Goal: Task Accomplishment & Management: Manage account settings

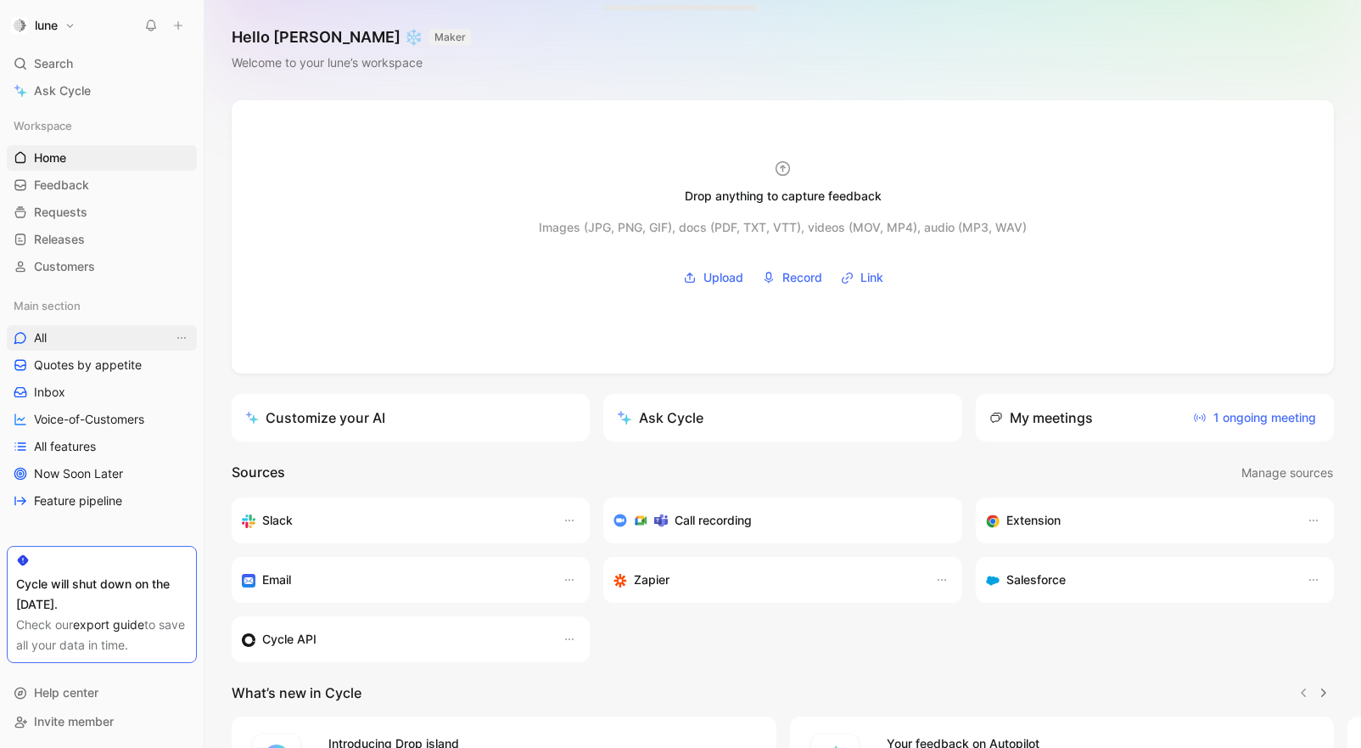
click at [48, 339] on link "All" at bounding box center [102, 337] width 190 height 25
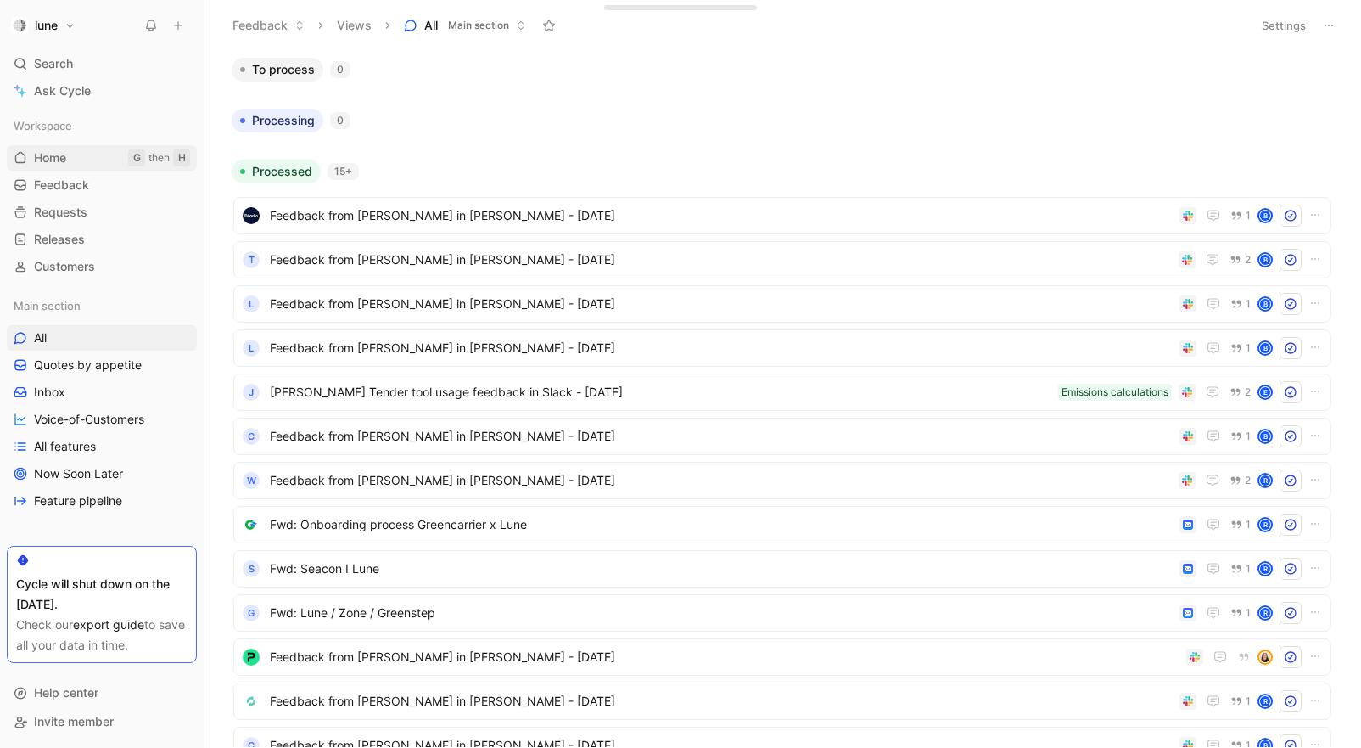
click at [64, 163] on span "Home" at bounding box center [50, 157] width 32 height 17
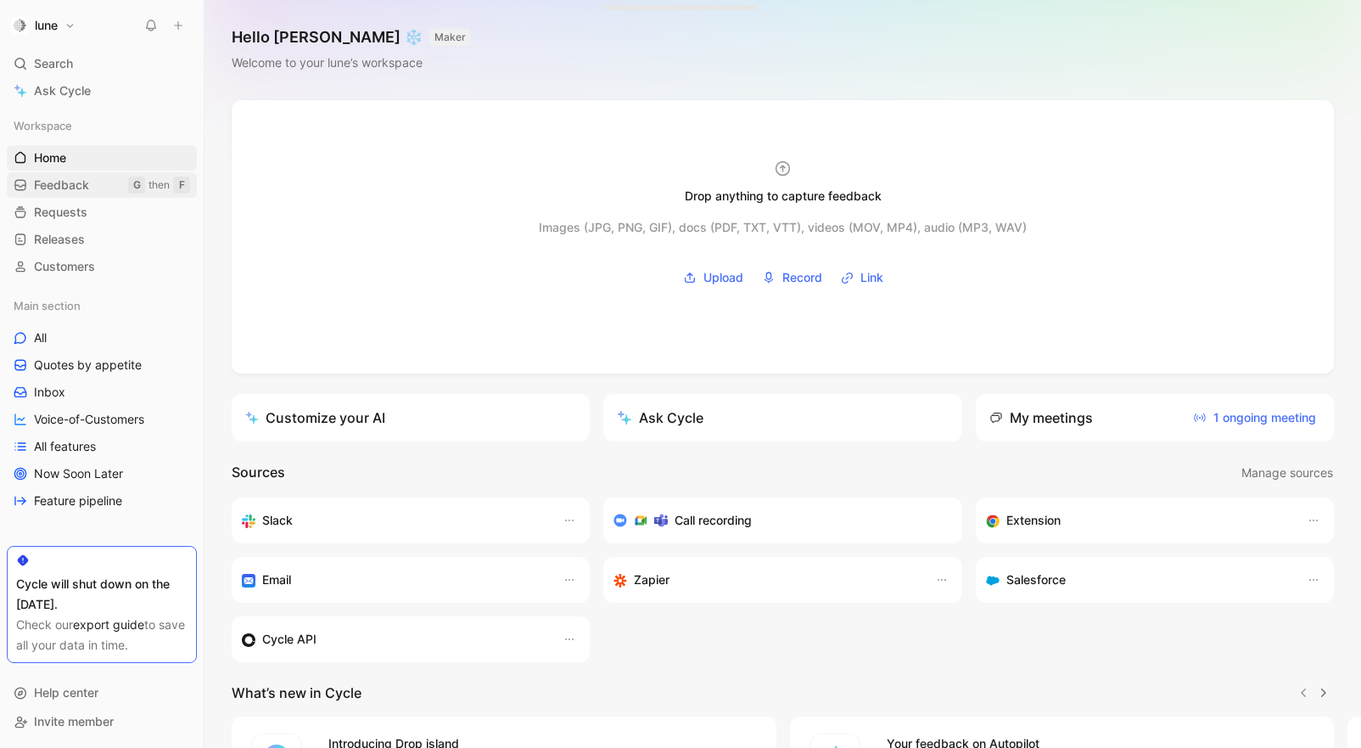
click at [85, 182] on span "Feedback" at bounding box center [61, 185] width 55 height 17
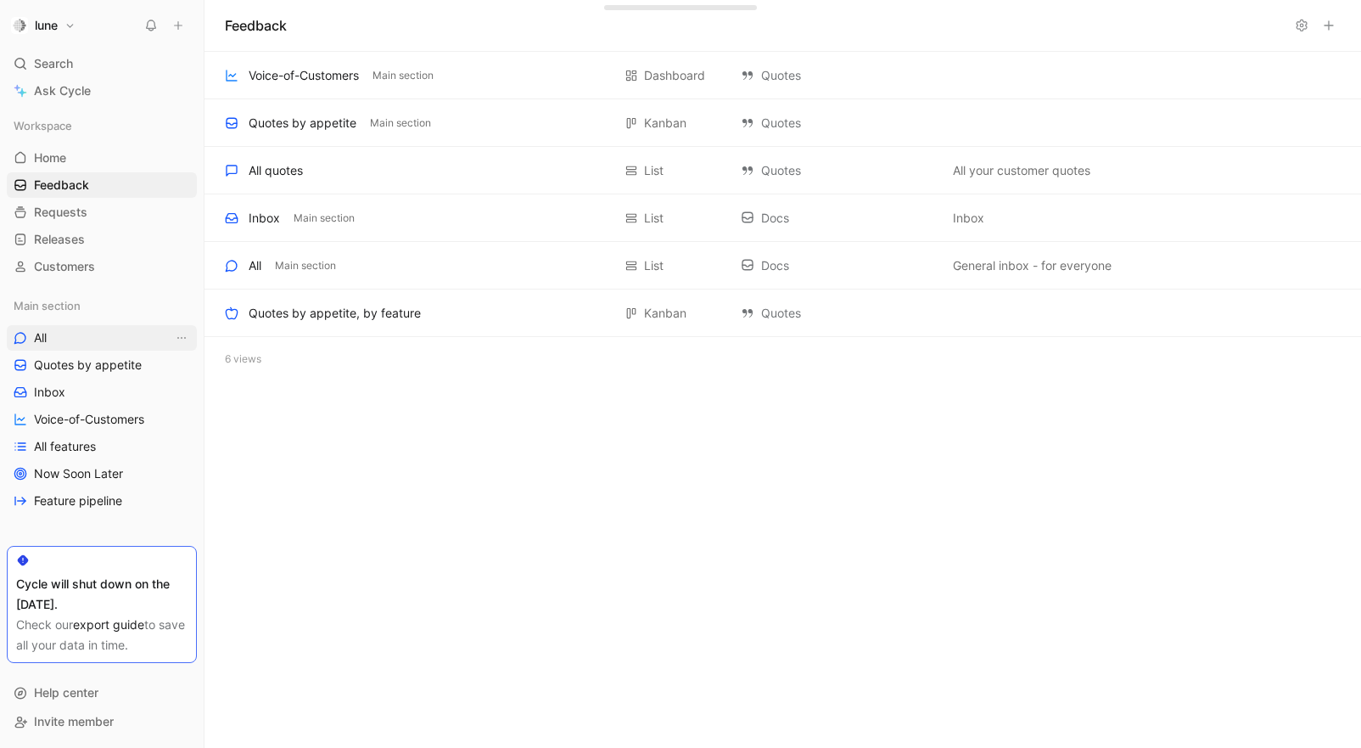
click at [55, 339] on link "All" at bounding box center [102, 337] width 190 height 25
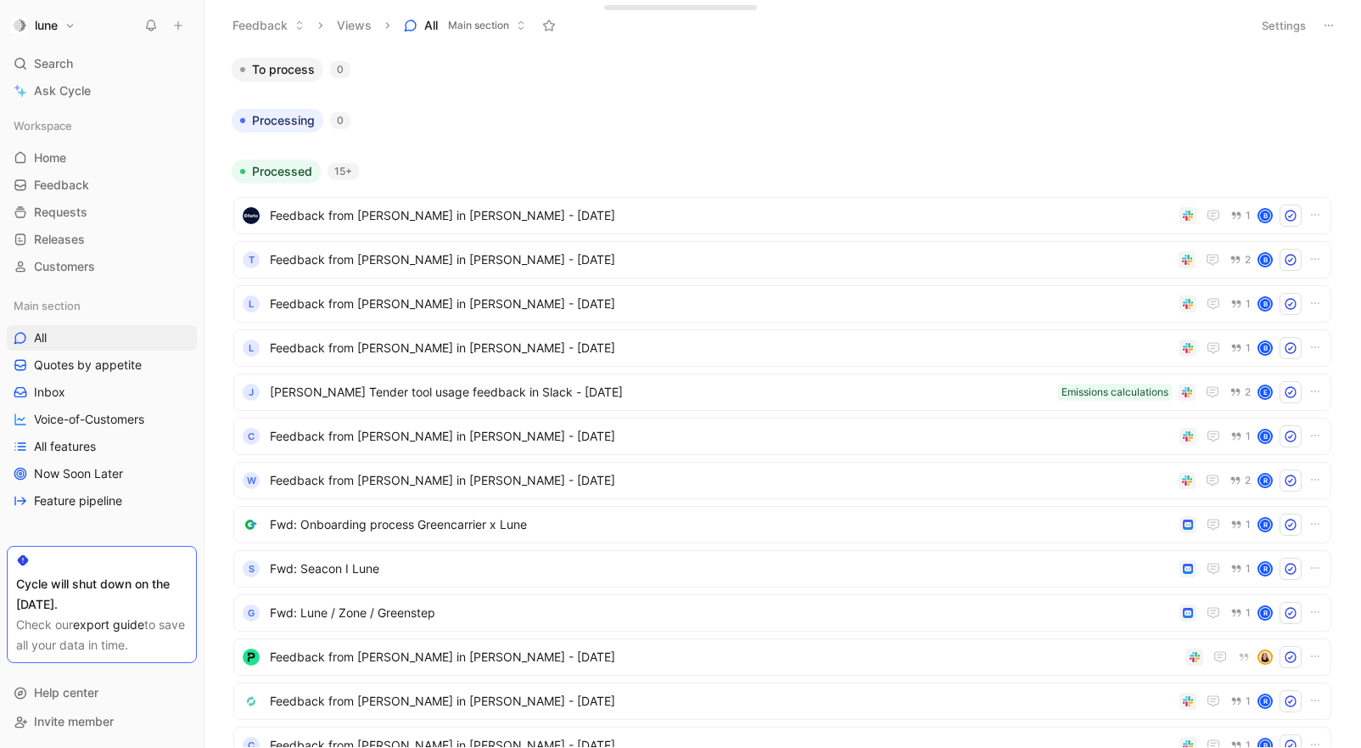
click at [1325, 25] on icon at bounding box center [1329, 26] width 14 height 14
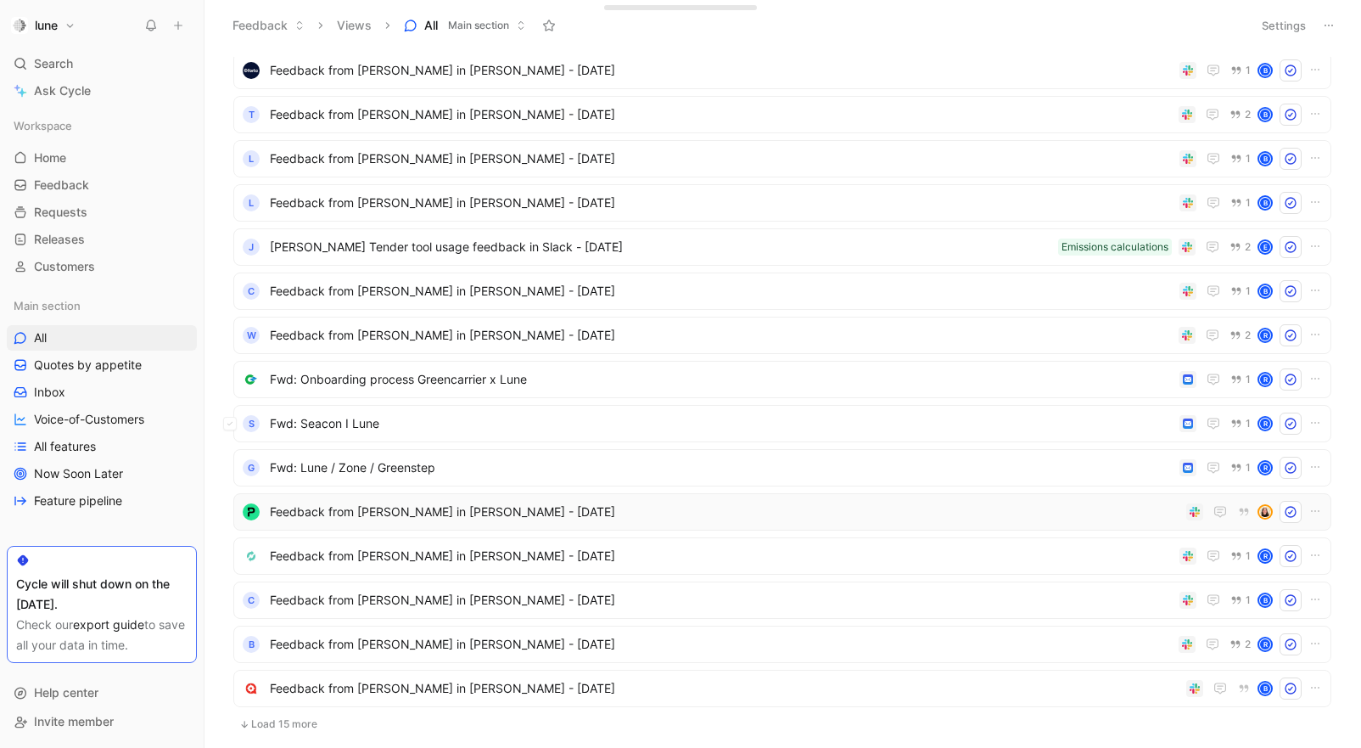
scroll to position [278, 0]
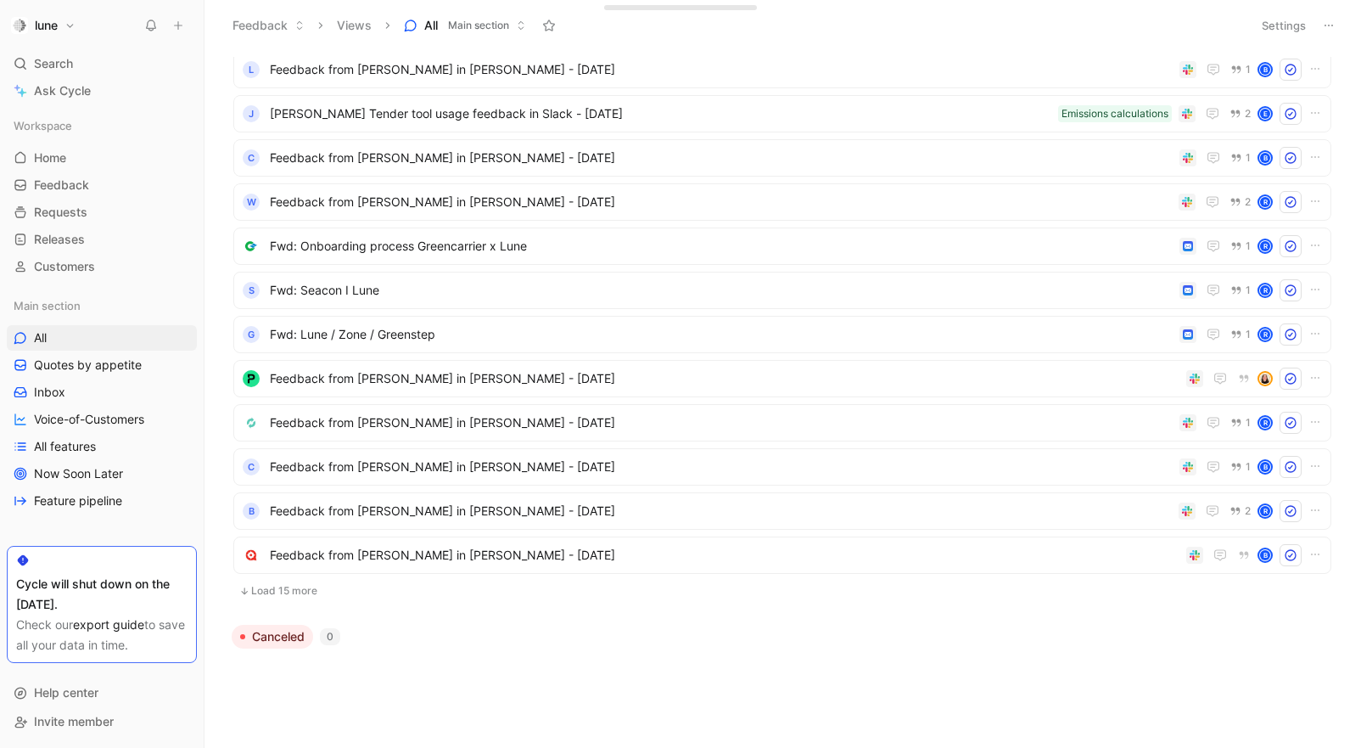
click at [285, 598] on button "Load 15 more" at bounding box center [782, 590] width 1098 height 20
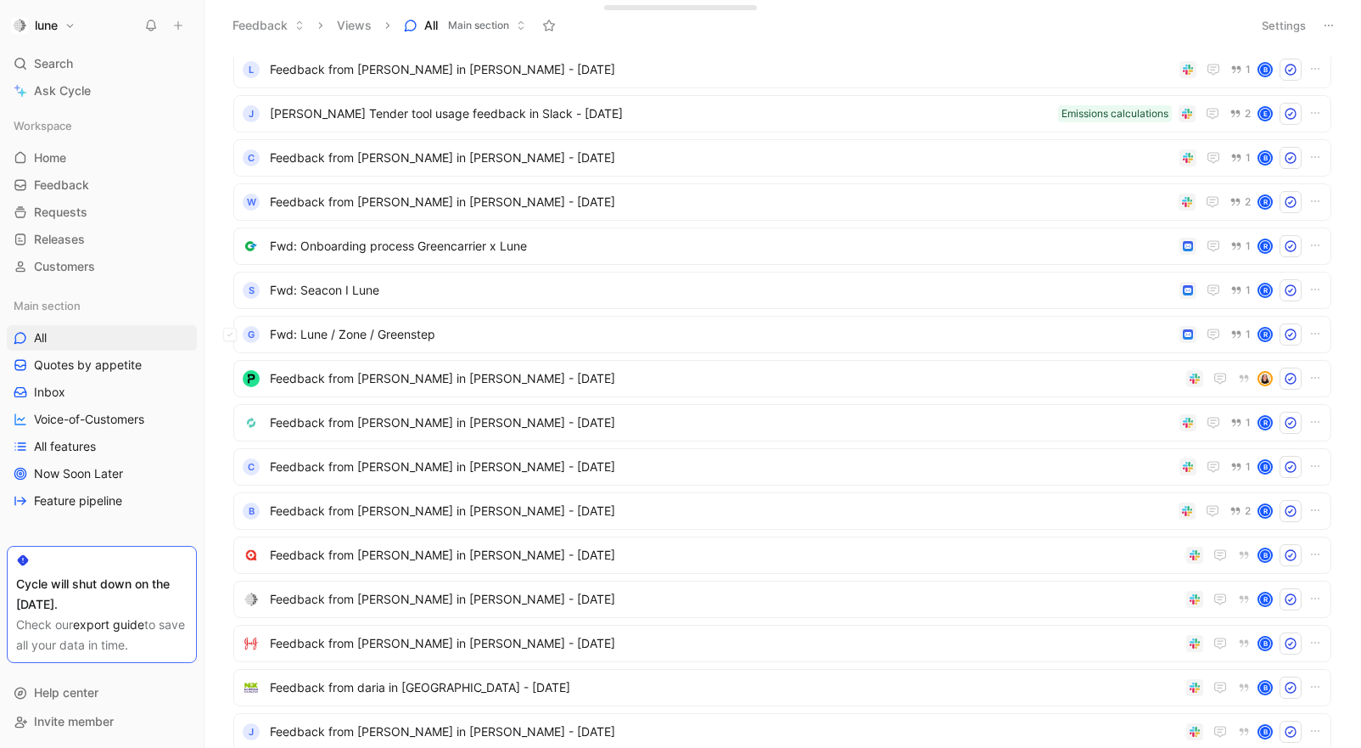
scroll to position [0, 0]
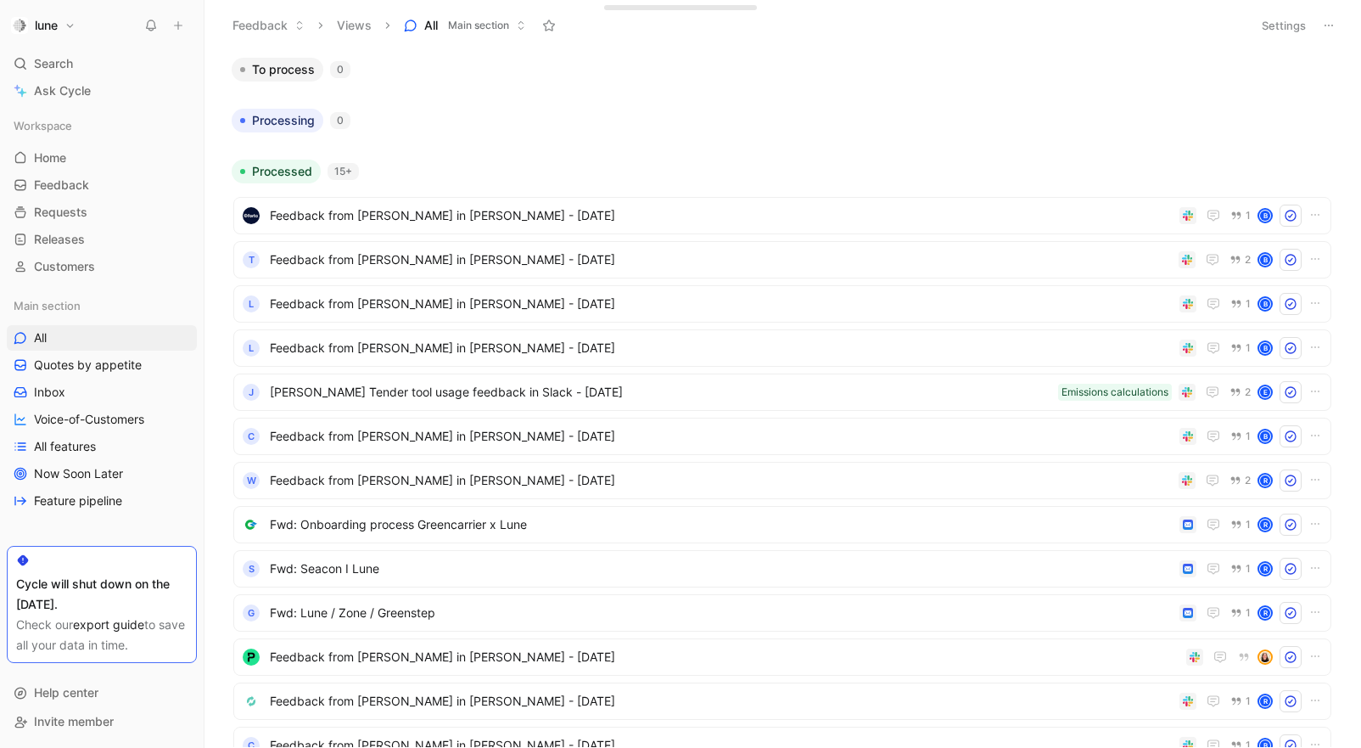
click at [1331, 21] on icon at bounding box center [1329, 26] width 14 height 14
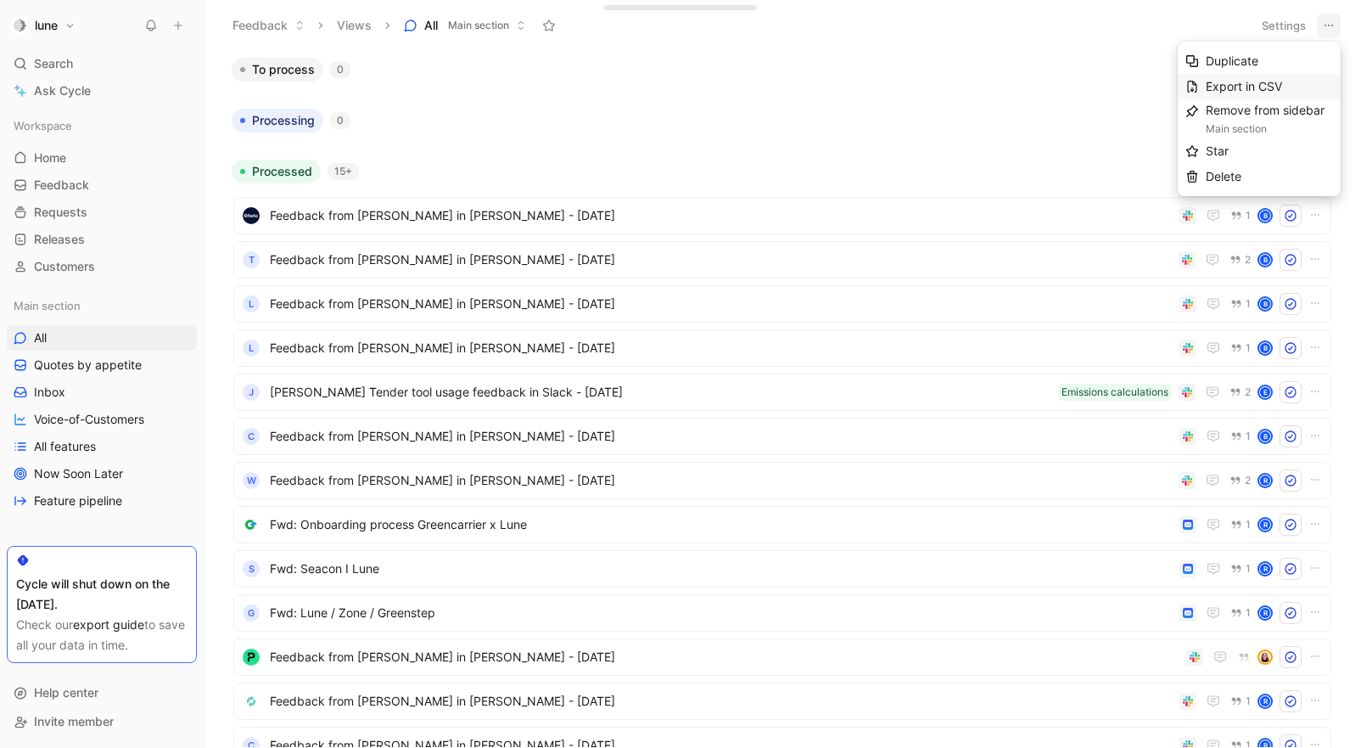
click at [1237, 77] on div "Export in CSV" at bounding box center [1269, 86] width 127 height 20
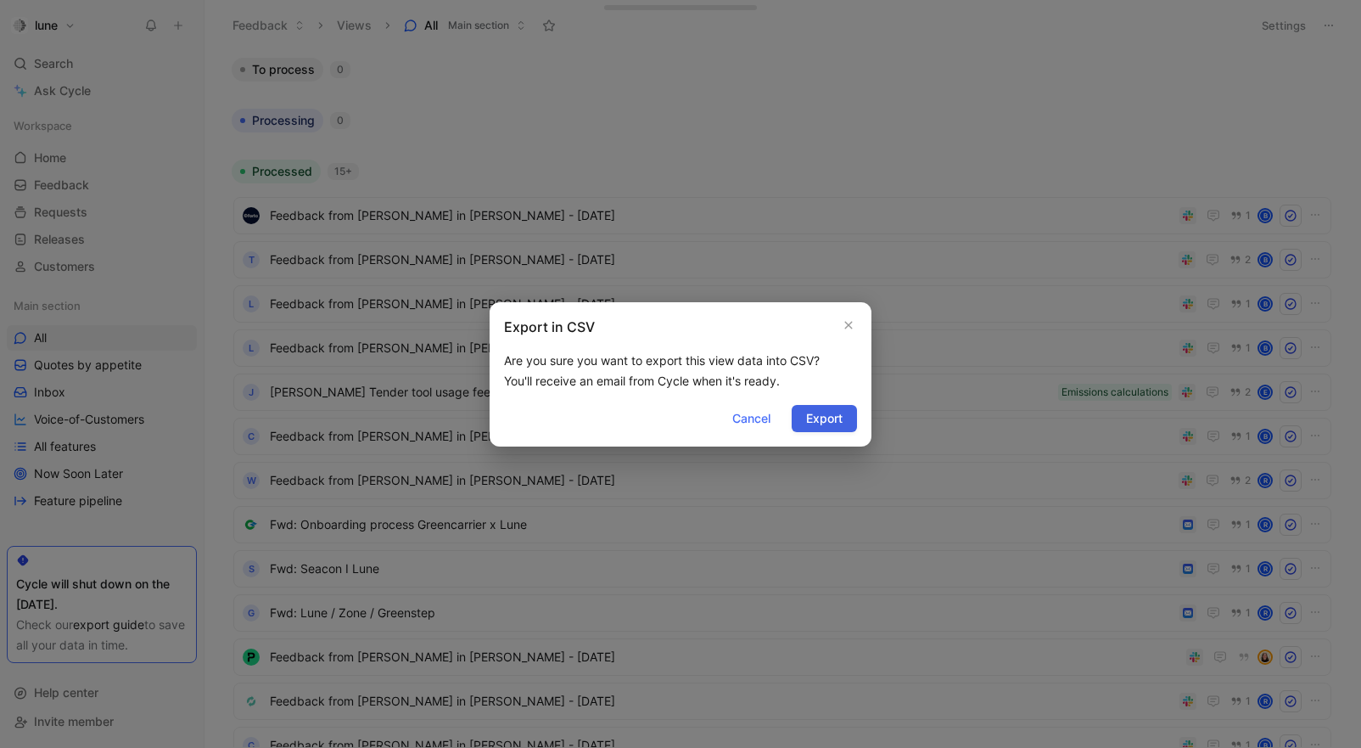
click at [823, 417] on span "Export" at bounding box center [824, 418] width 36 height 20
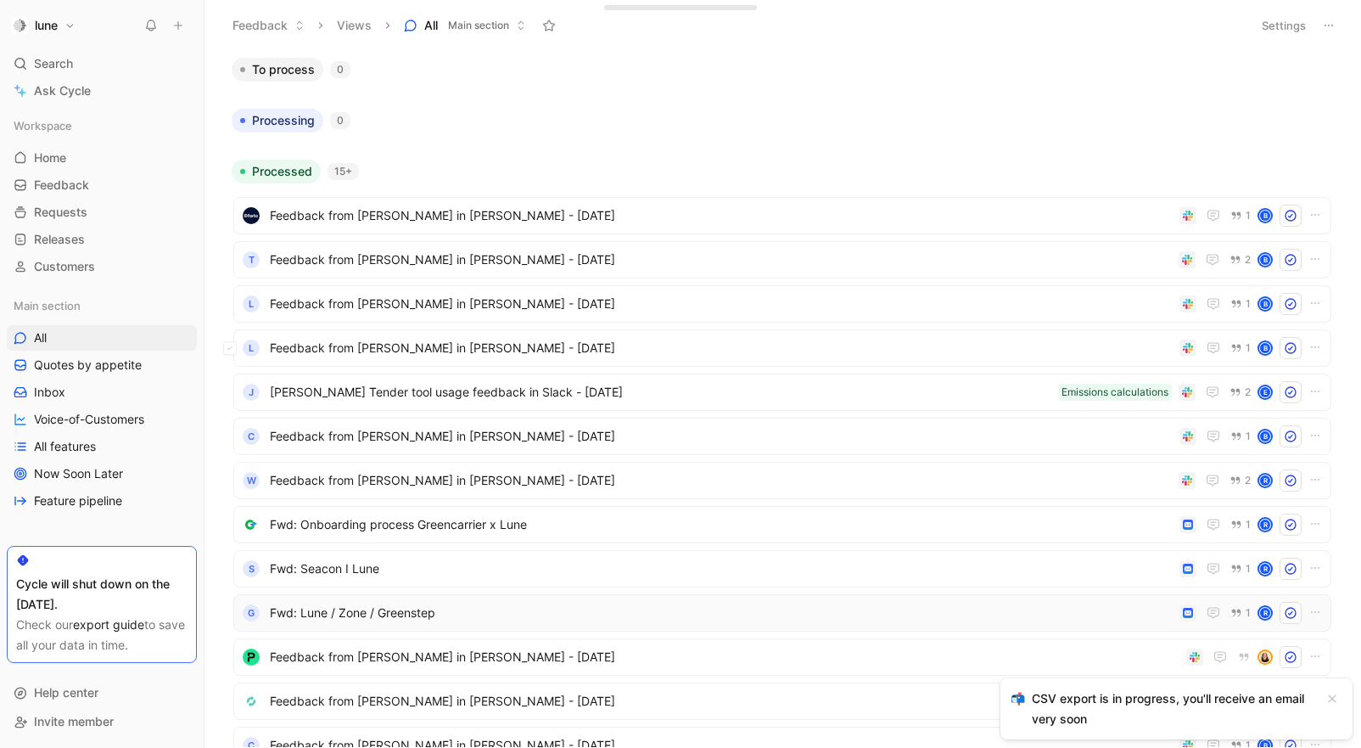
scroll to position [278, 0]
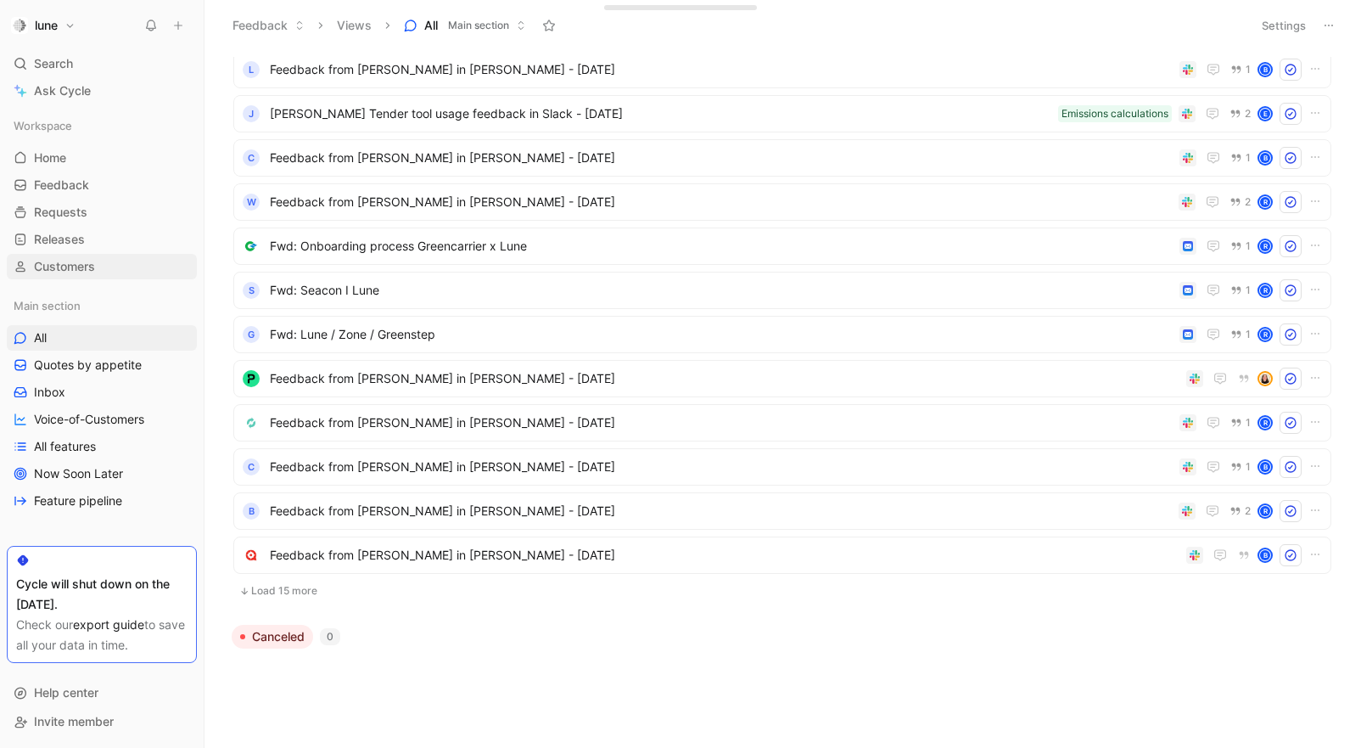
click at [95, 269] on span "Customers" at bounding box center [64, 266] width 61 height 17
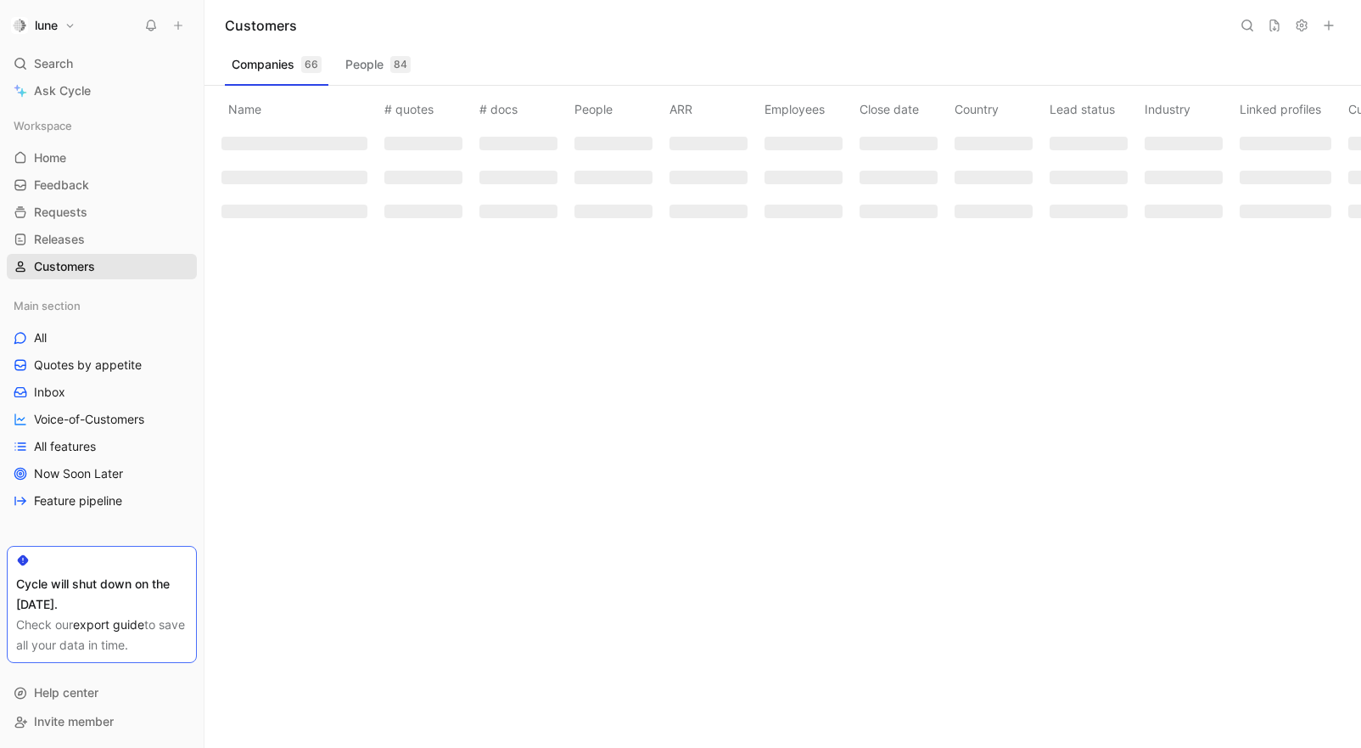
click at [95, 269] on span "Customers" at bounding box center [64, 266] width 61 height 17
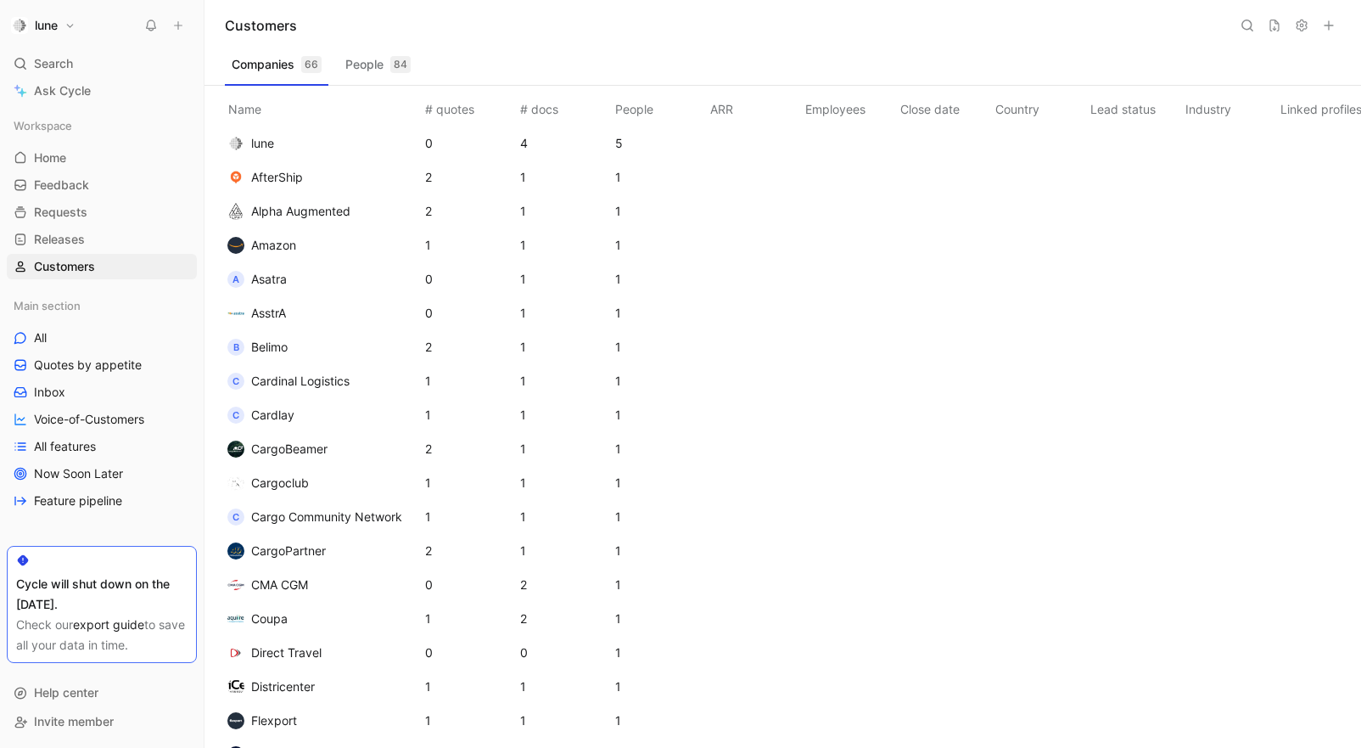
click at [1297, 26] on icon at bounding box center [1302, 26] width 14 height 14
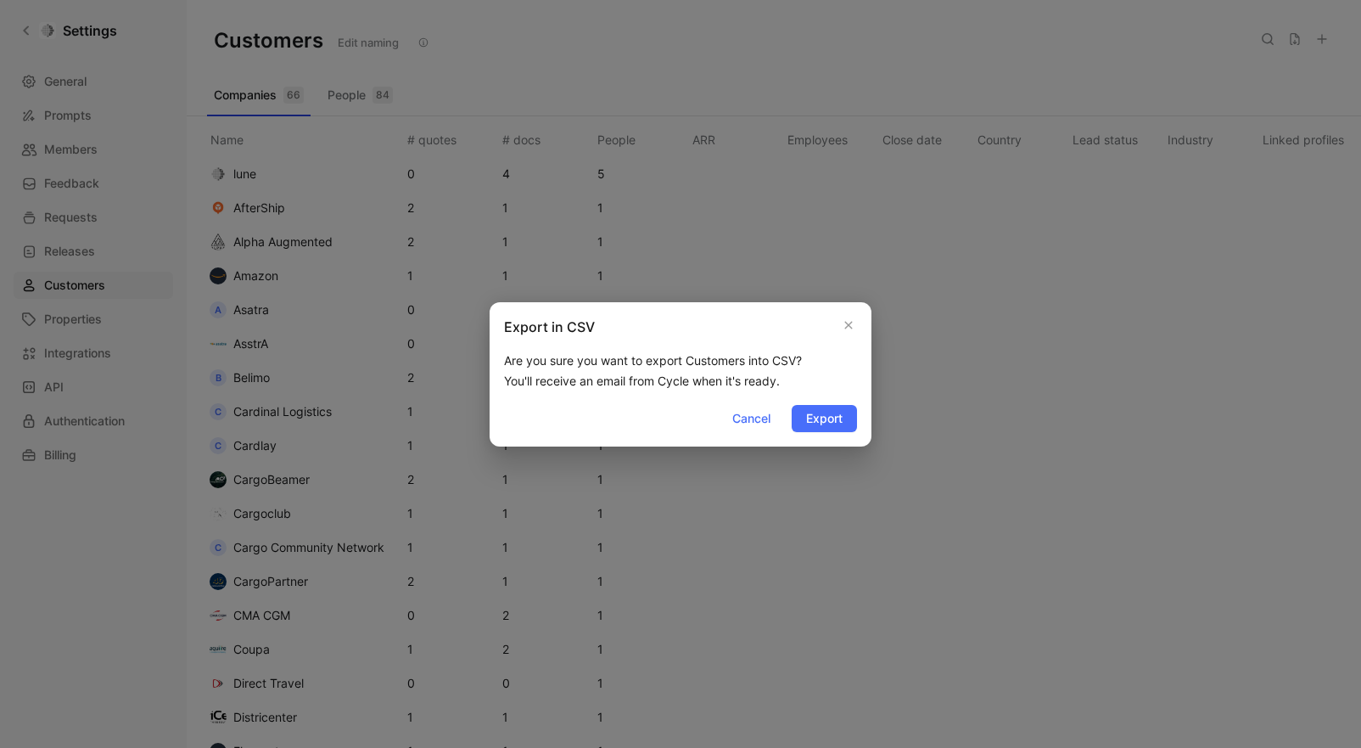
click at [820, 424] on span "Export" at bounding box center [824, 418] width 36 height 20
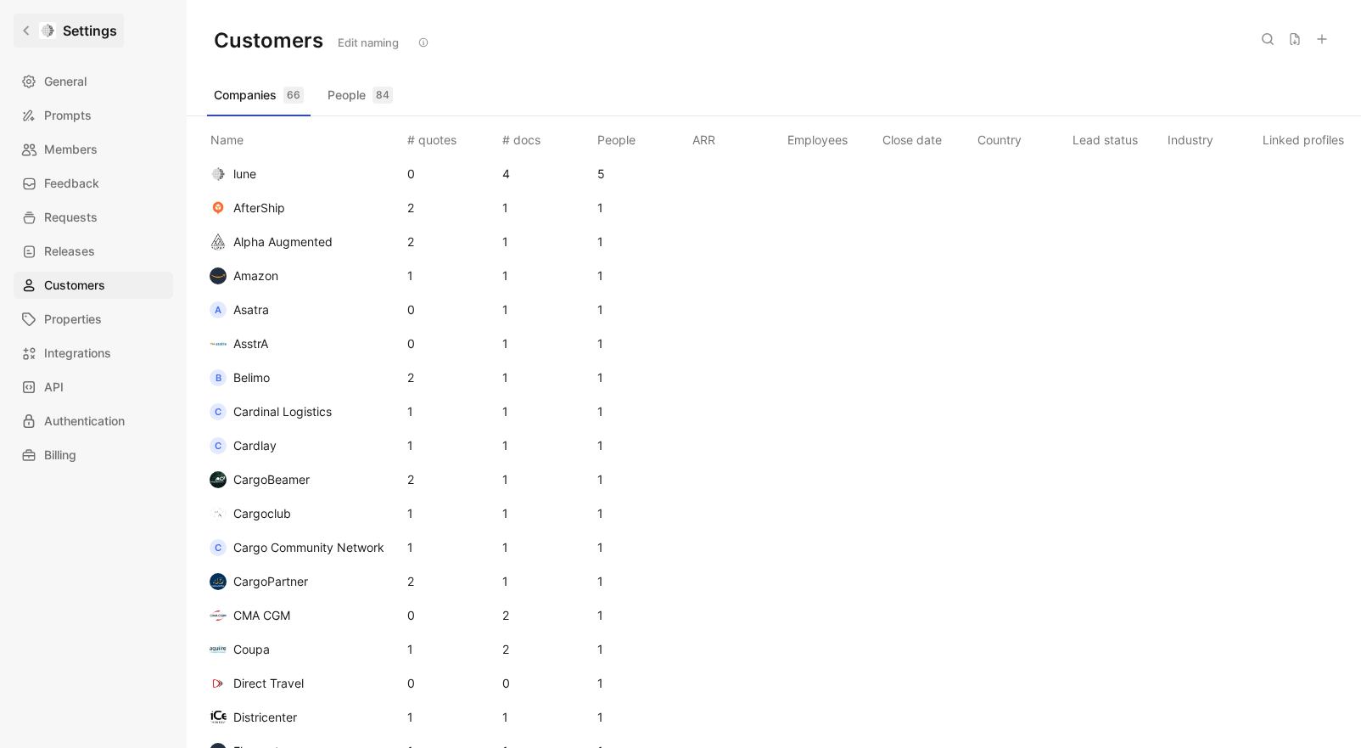
click at [20, 35] on icon at bounding box center [26, 31] width 12 height 12
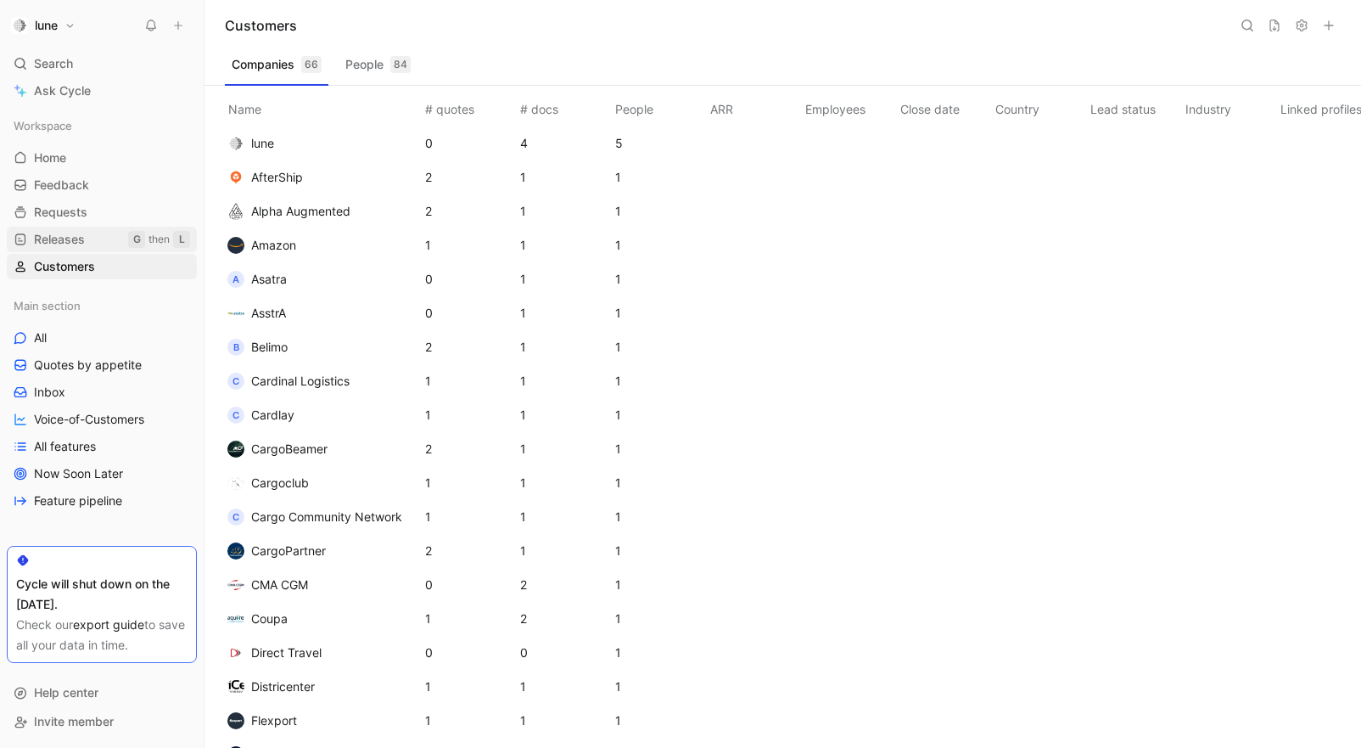
click at [59, 246] on span "Releases" at bounding box center [59, 239] width 51 height 17
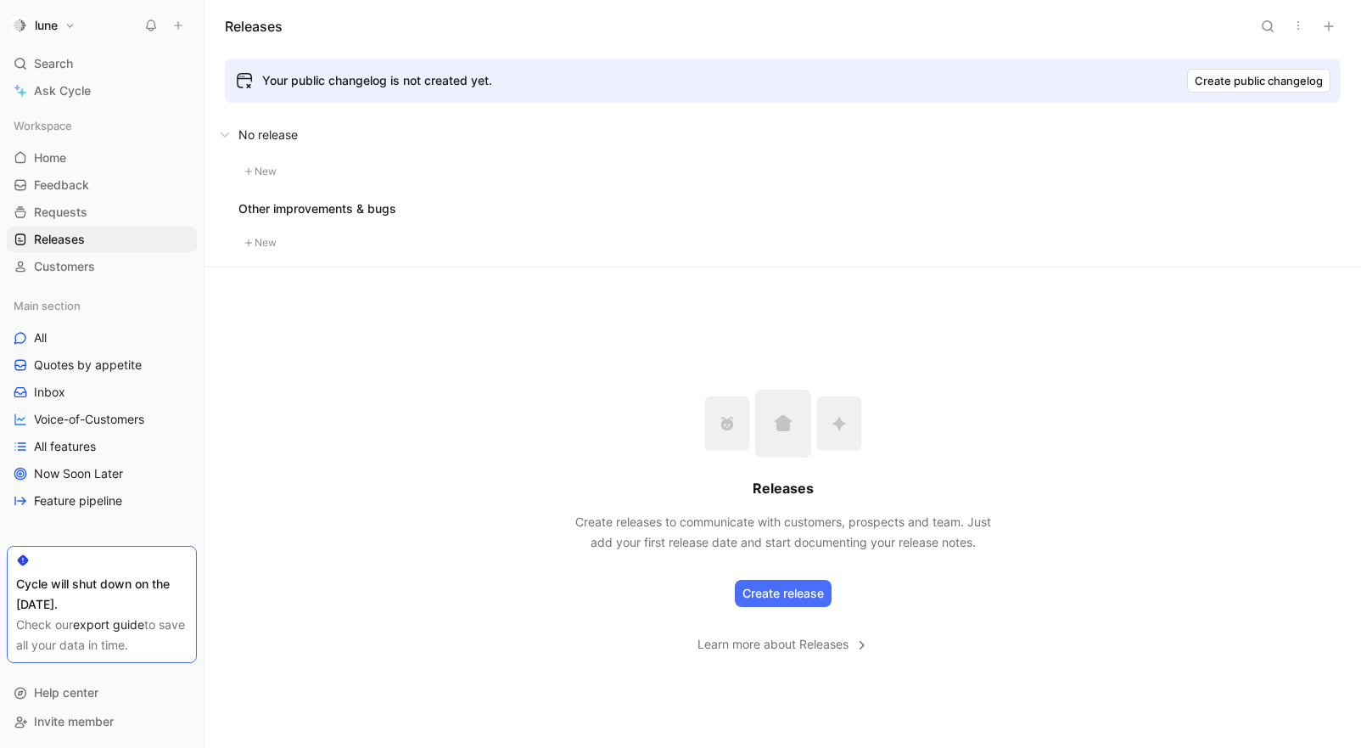
click at [65, 35] on button "lune" at bounding box center [43, 26] width 73 height 24
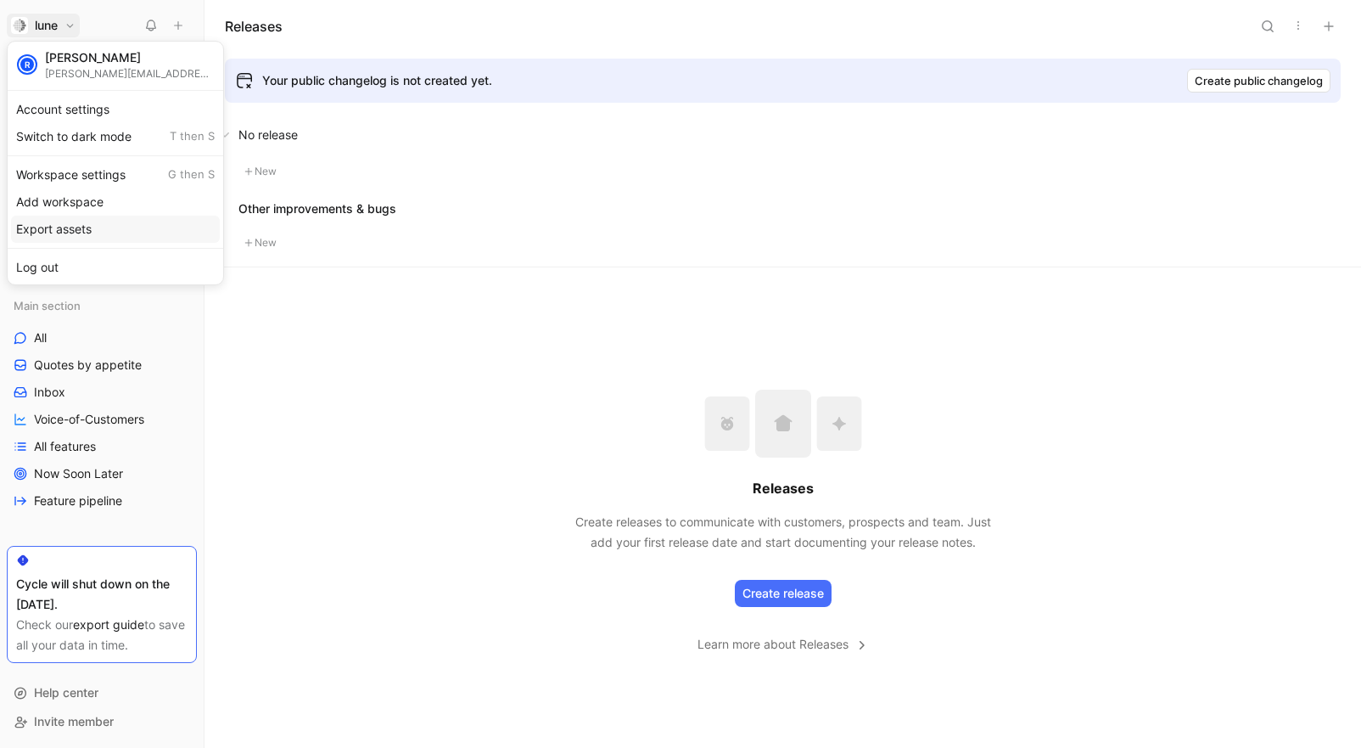
click at [86, 224] on div "Export assets" at bounding box center [115, 229] width 209 height 27
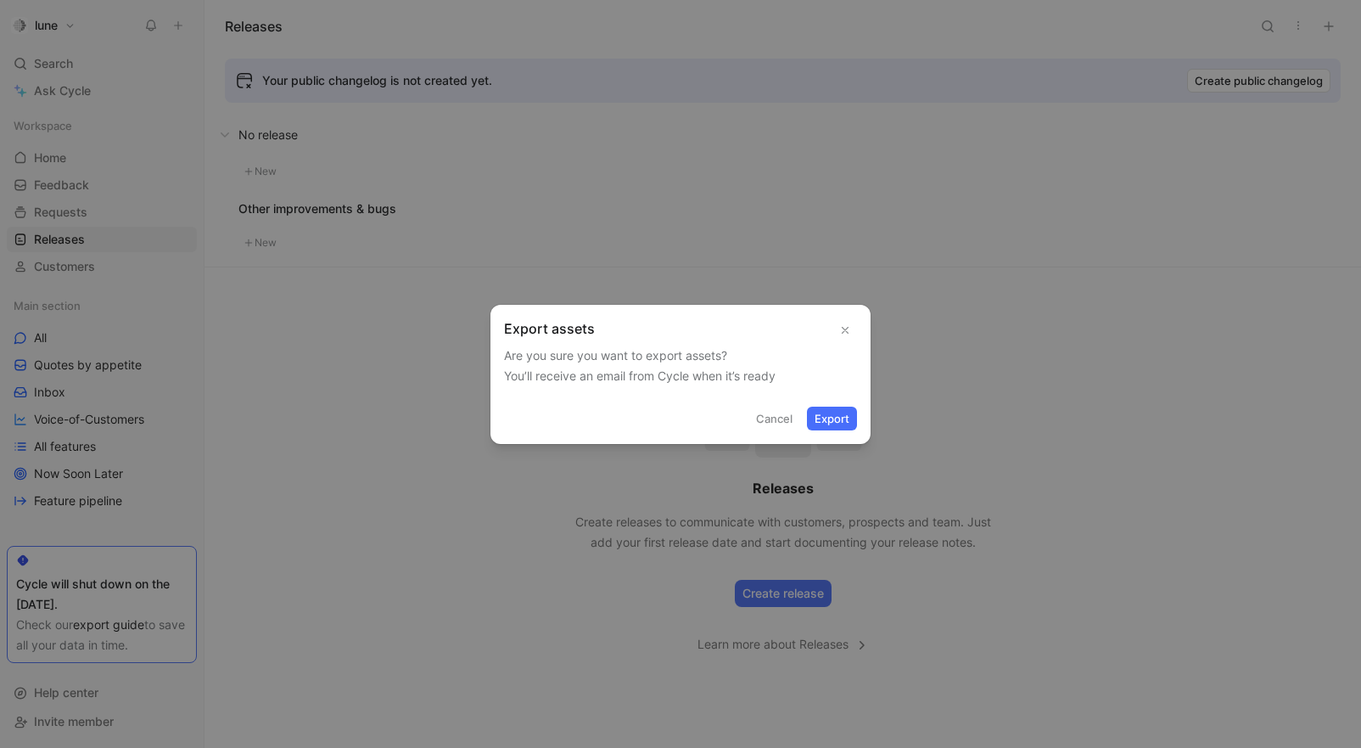
click at [820, 418] on button "Export" at bounding box center [832, 418] width 50 height 24
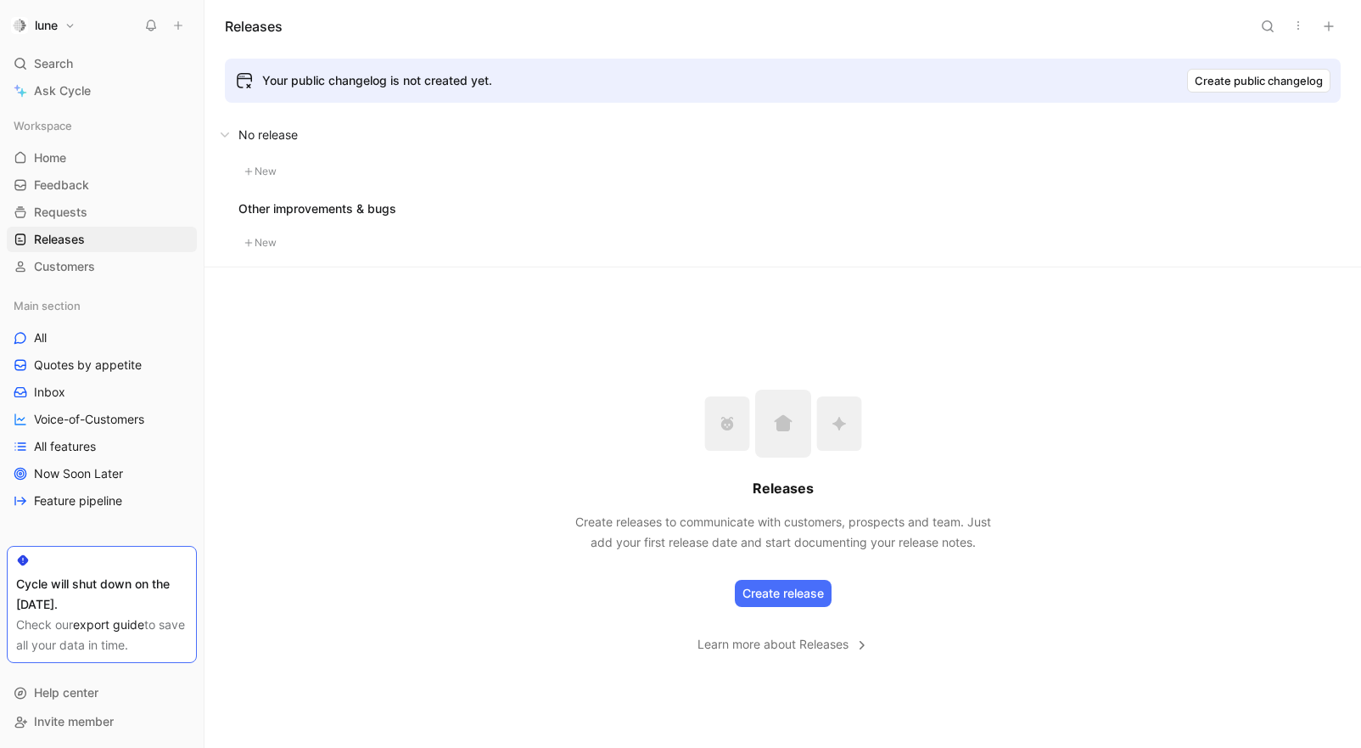
click at [69, 25] on button "lune" at bounding box center [43, 26] width 73 height 24
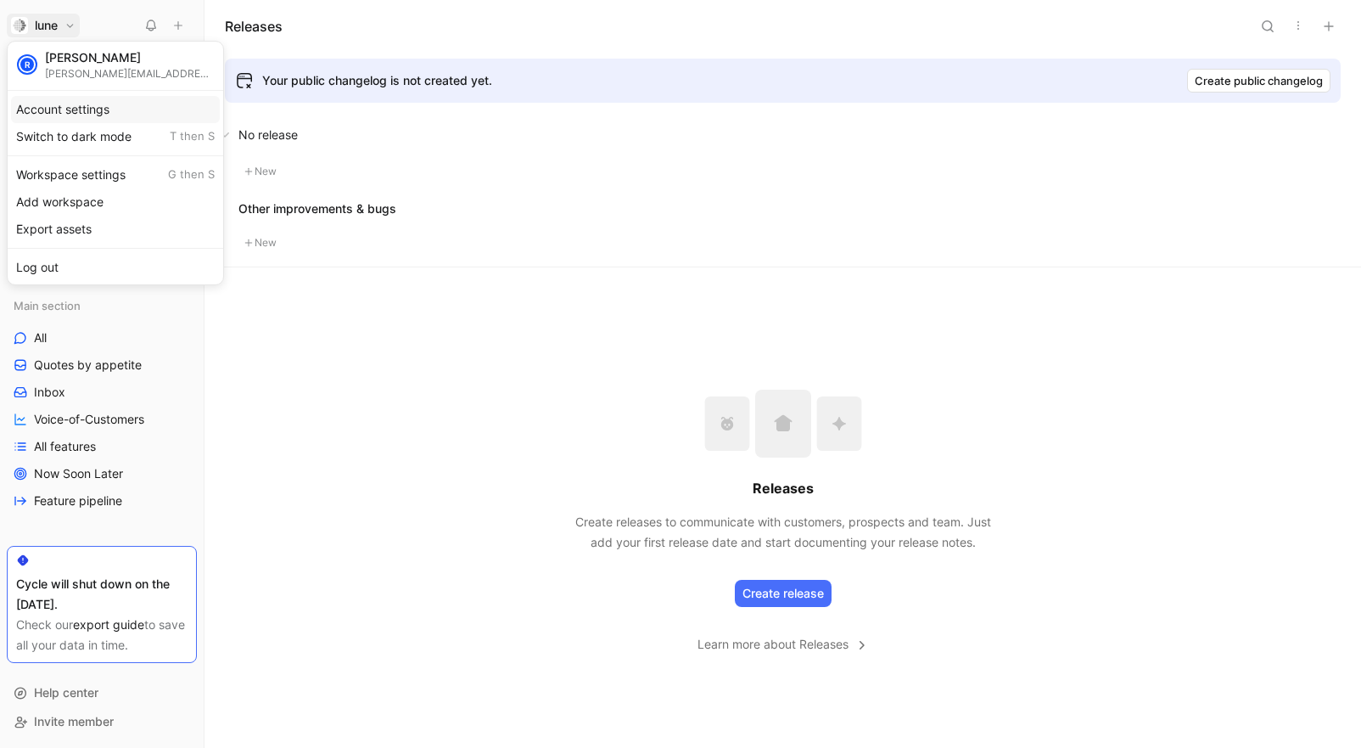
click at [82, 116] on div "Account settings" at bounding box center [115, 109] width 209 height 27
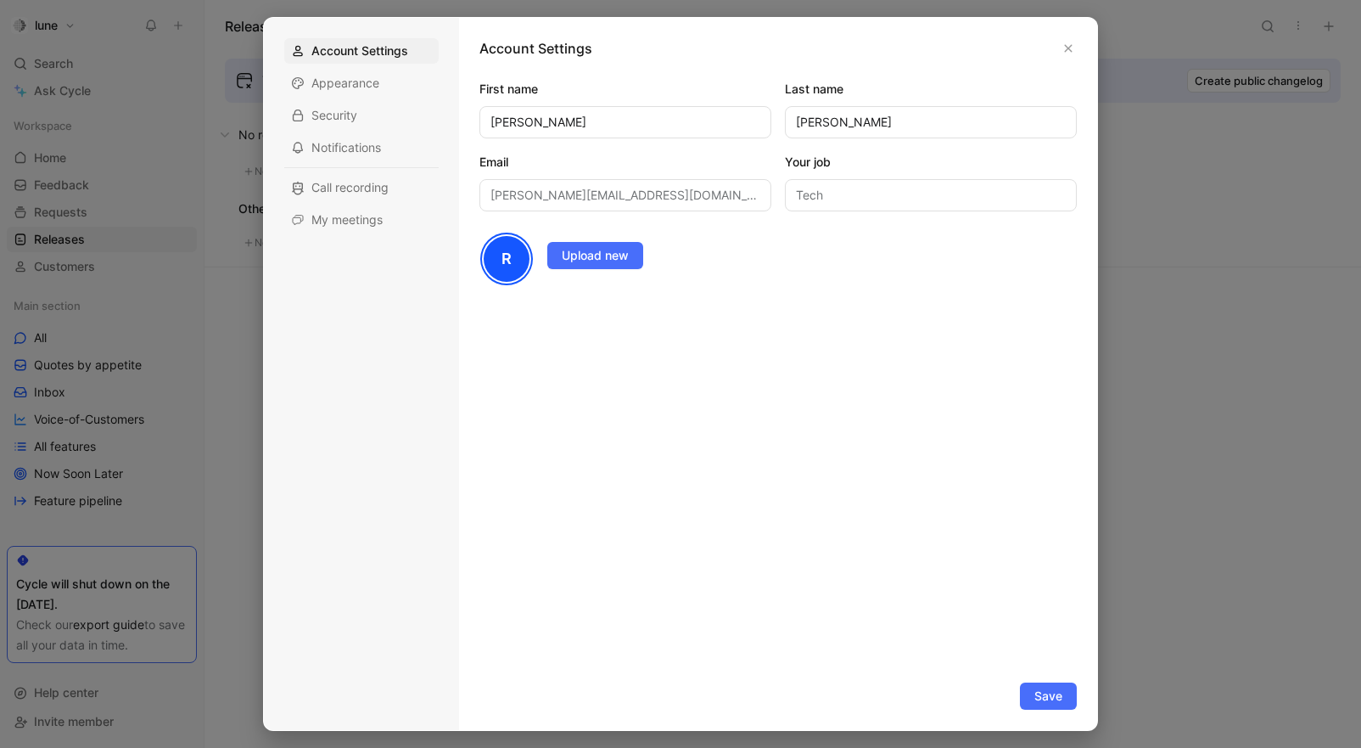
click at [37, 70] on div at bounding box center [680, 374] width 1361 height 748
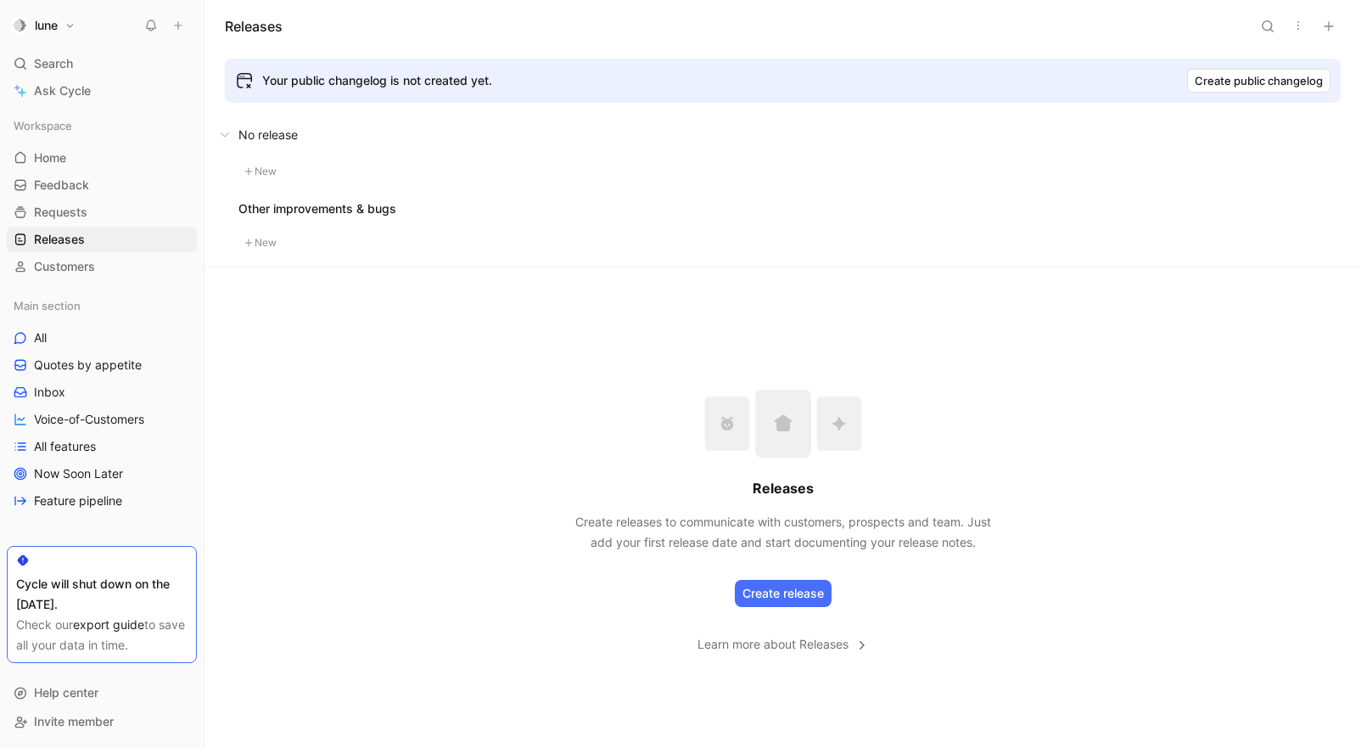
click at [24, 14] on button "lune" at bounding box center [43, 26] width 73 height 24
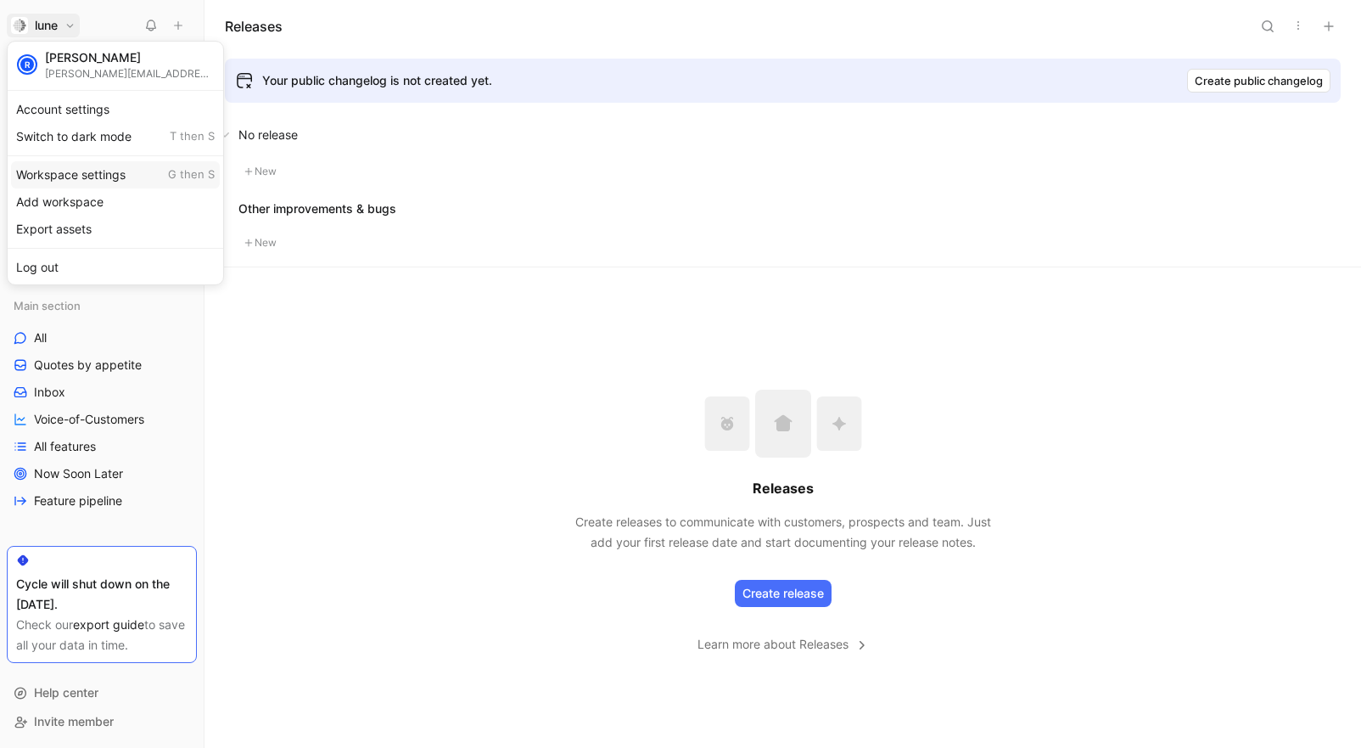
click at [101, 164] on div "Workspace settings G then S" at bounding box center [115, 174] width 209 height 27
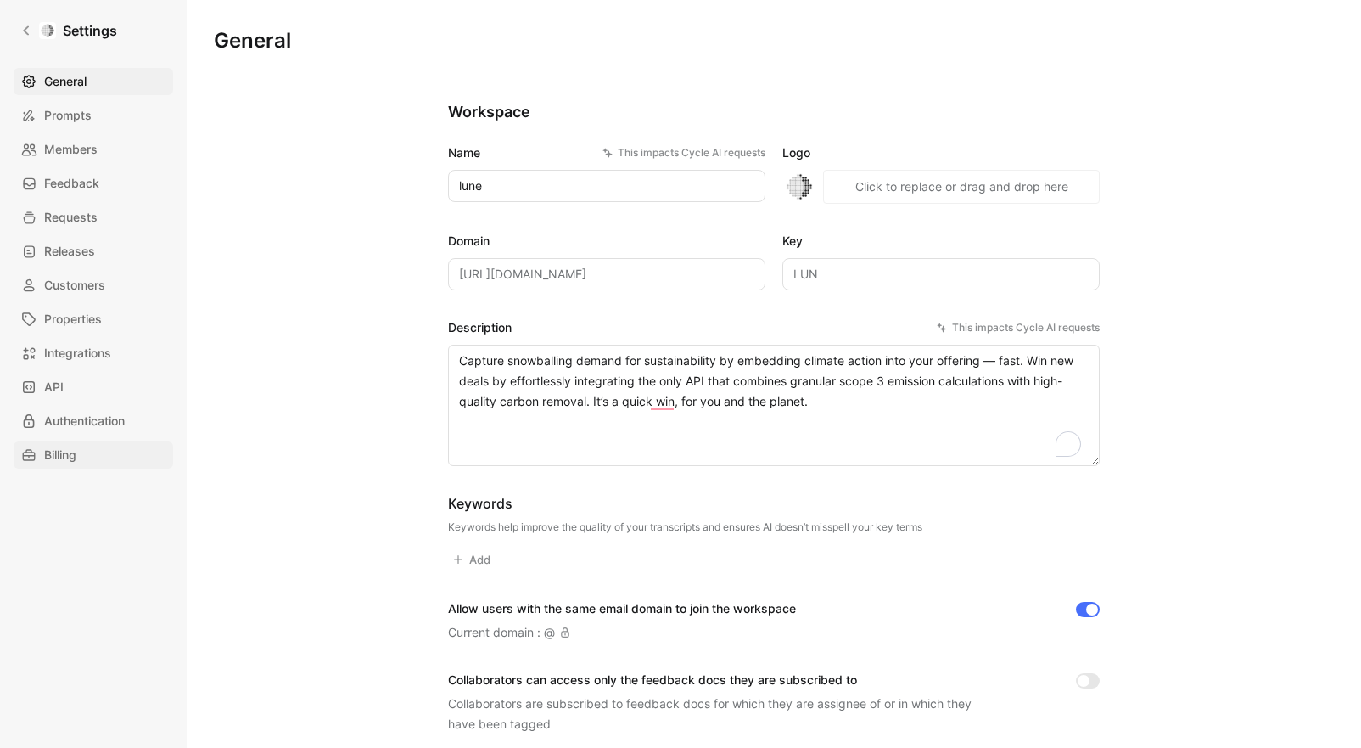
click at [67, 456] on span "Billing" at bounding box center [60, 455] width 32 height 20
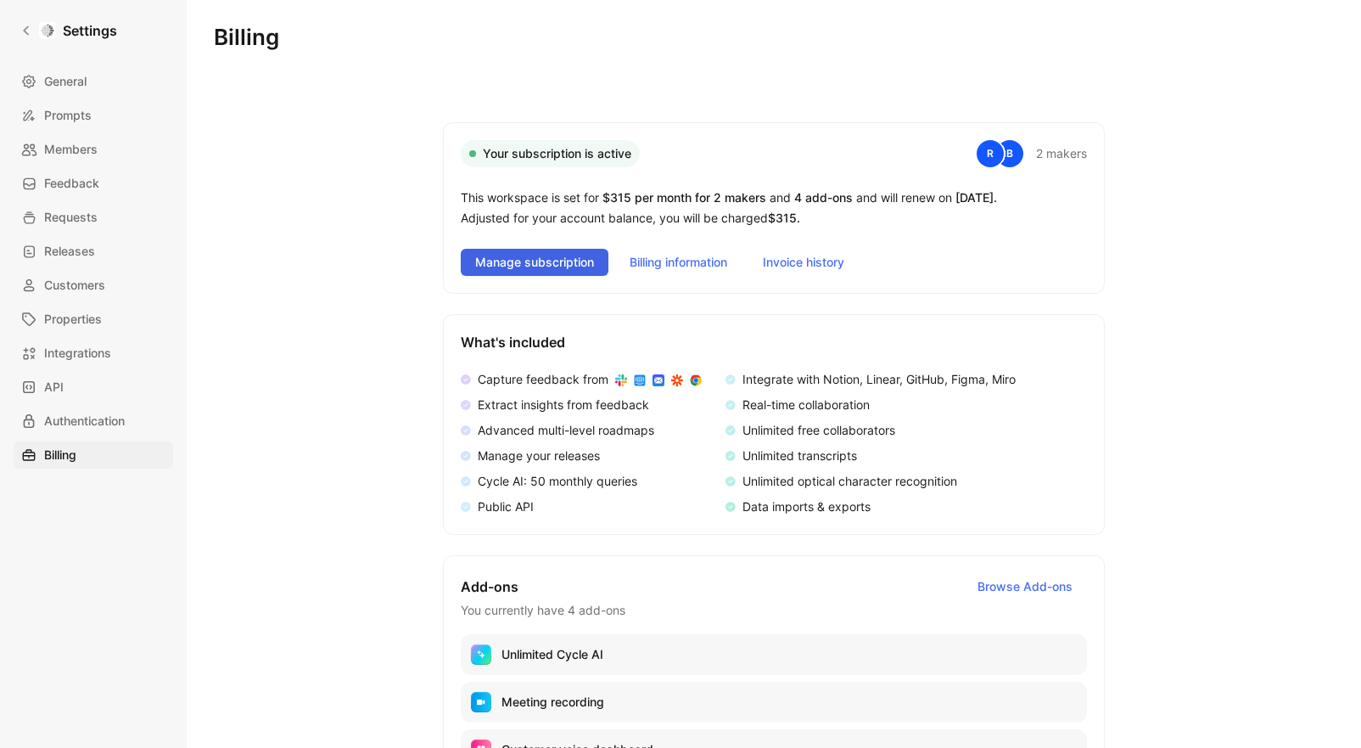
click at [567, 272] on span "Manage subscription" at bounding box center [534, 262] width 119 height 20
